Goal: Information Seeking & Learning: Learn about a topic

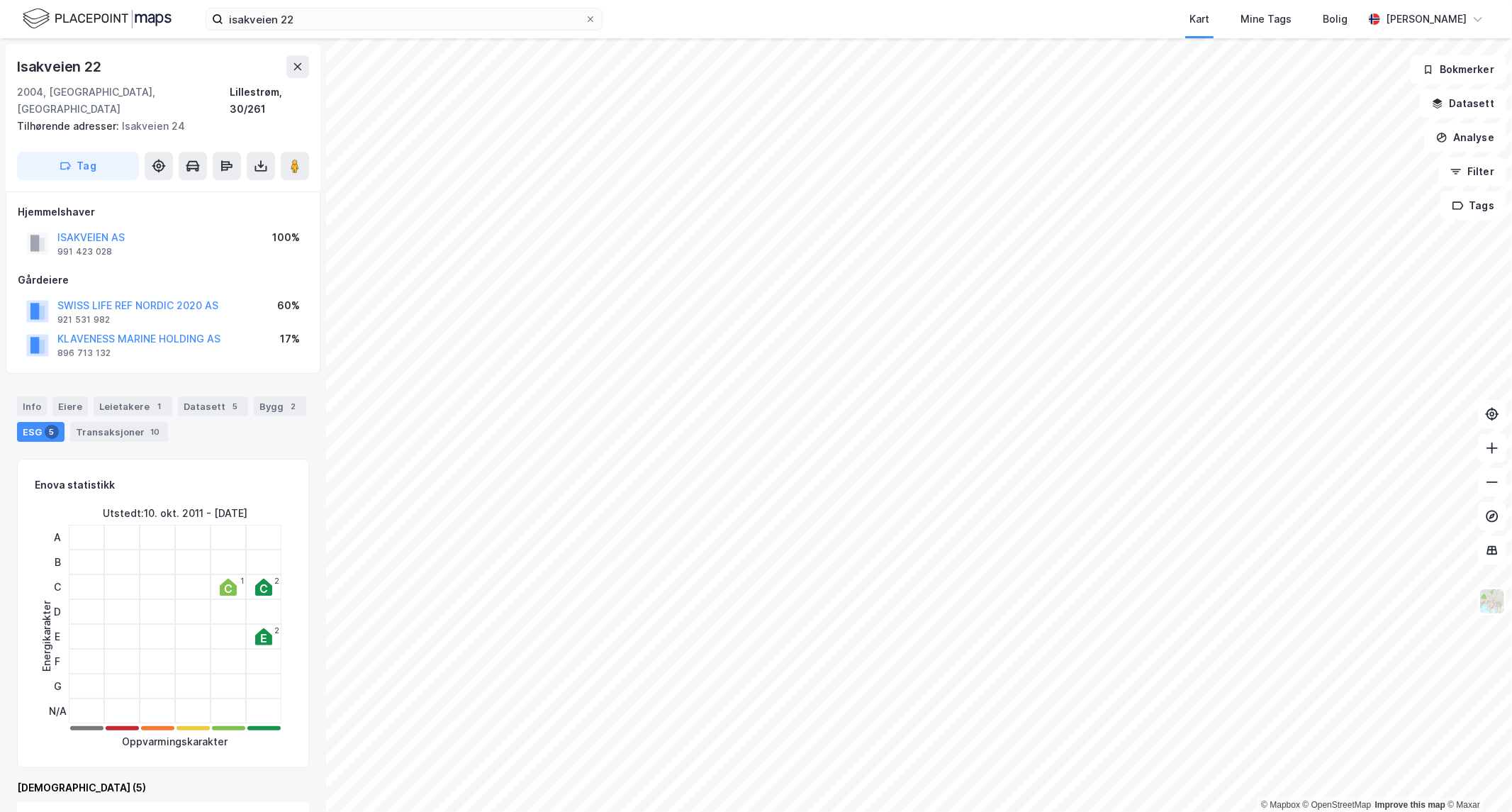
scroll to position [217, 0]
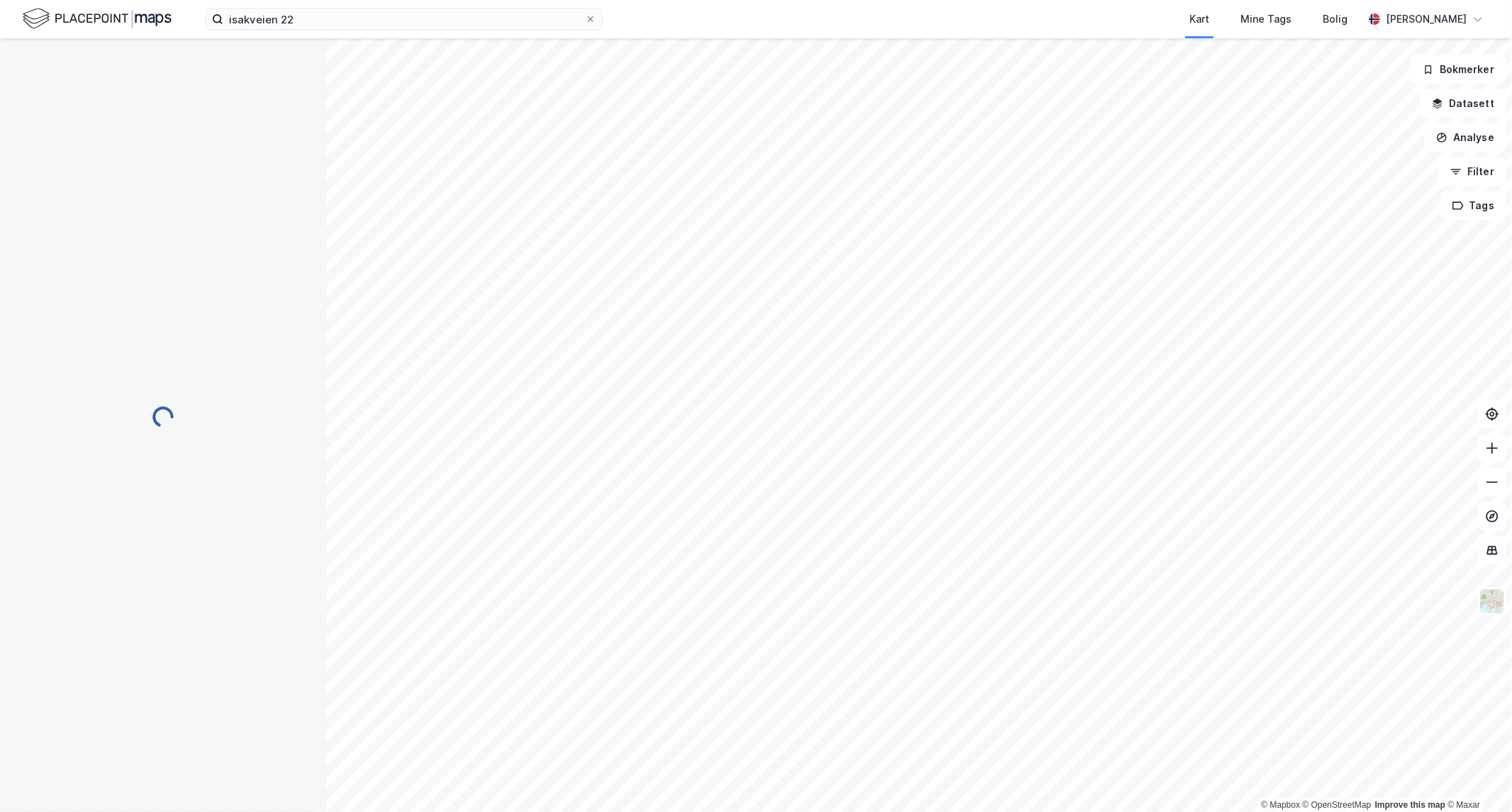
scroll to position [70, 0]
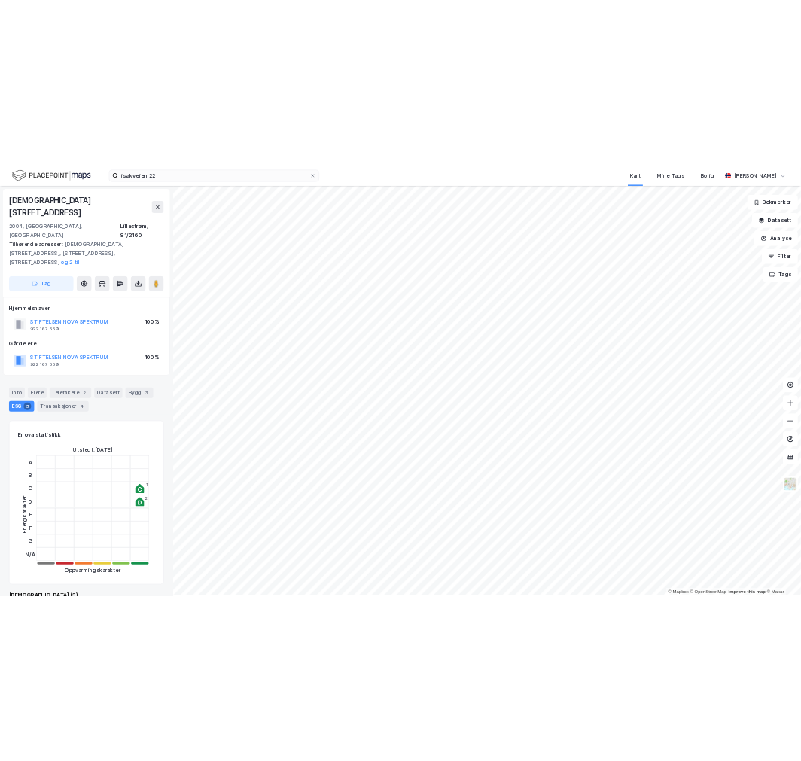
scroll to position [74, 0]
